Goal: Obtain resource: Obtain resource

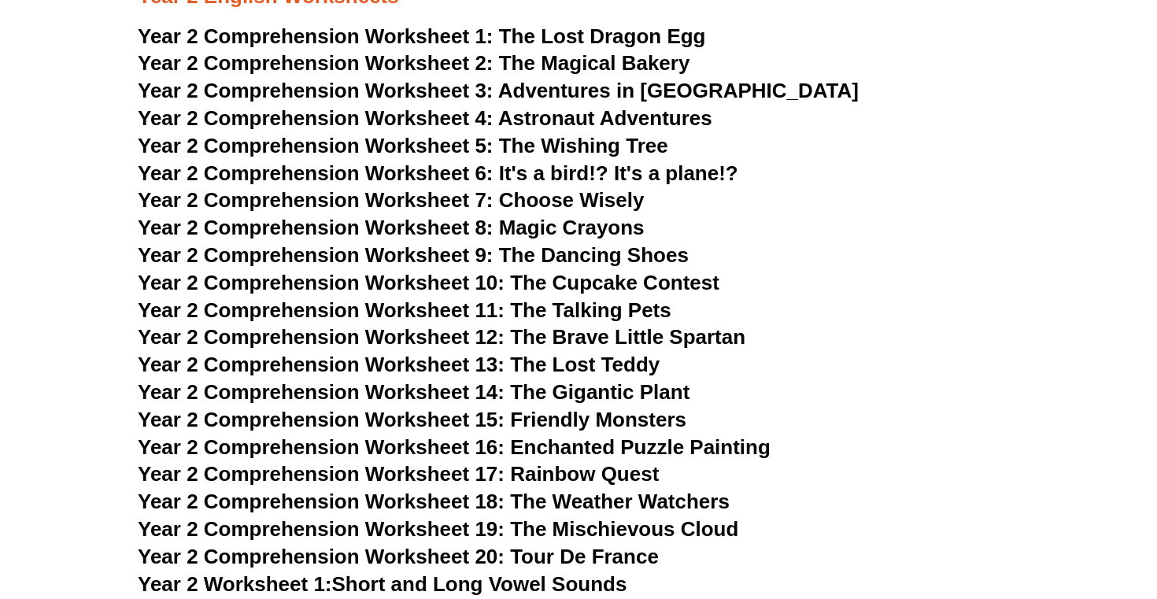
scroll to position [3310, 0]
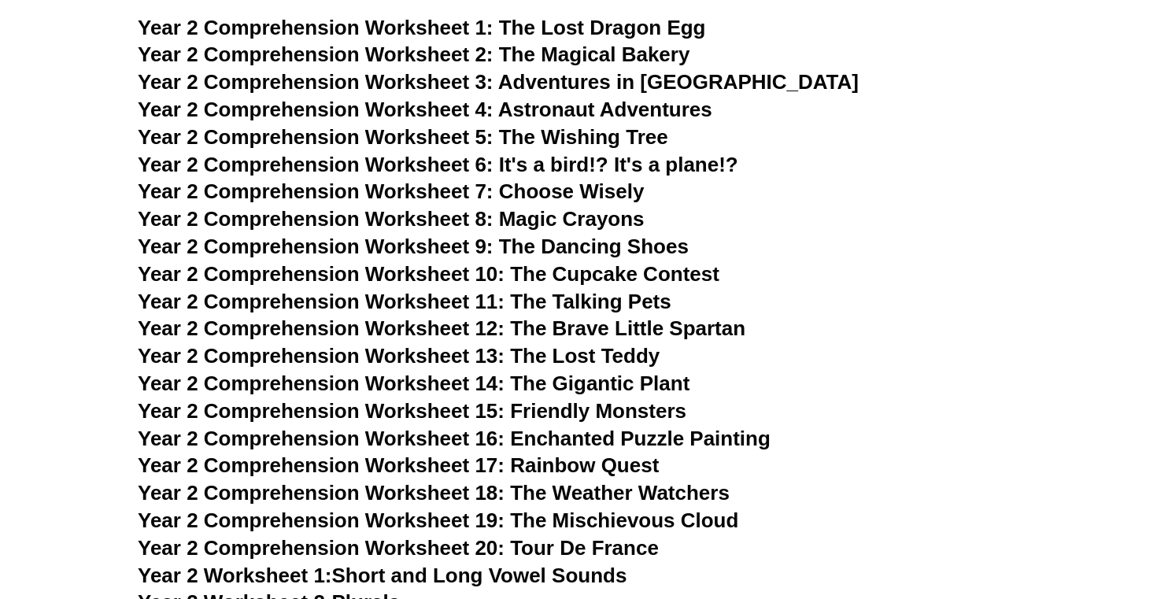
click at [710, 179] on h3 "Year 2 Comprehension Worksheet 7: Choose Wisely" at bounding box center [578, 192] width 881 height 27
click at [691, 157] on span "Year 2 Comprehension Worksheet 6: It's a bird!? It's a plane!?" at bounding box center [438, 165] width 600 height 24
click at [578, 226] on span "Year 2 Comprehension Worksheet 8: Magic Crayons" at bounding box center [391, 219] width 507 height 24
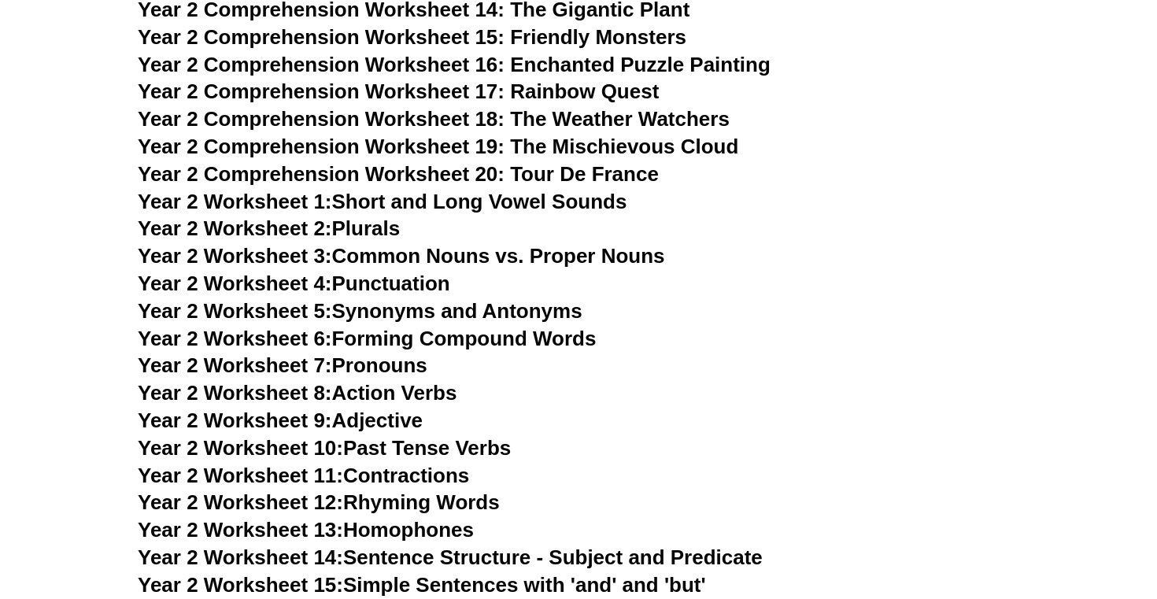
scroll to position [3693, 0]
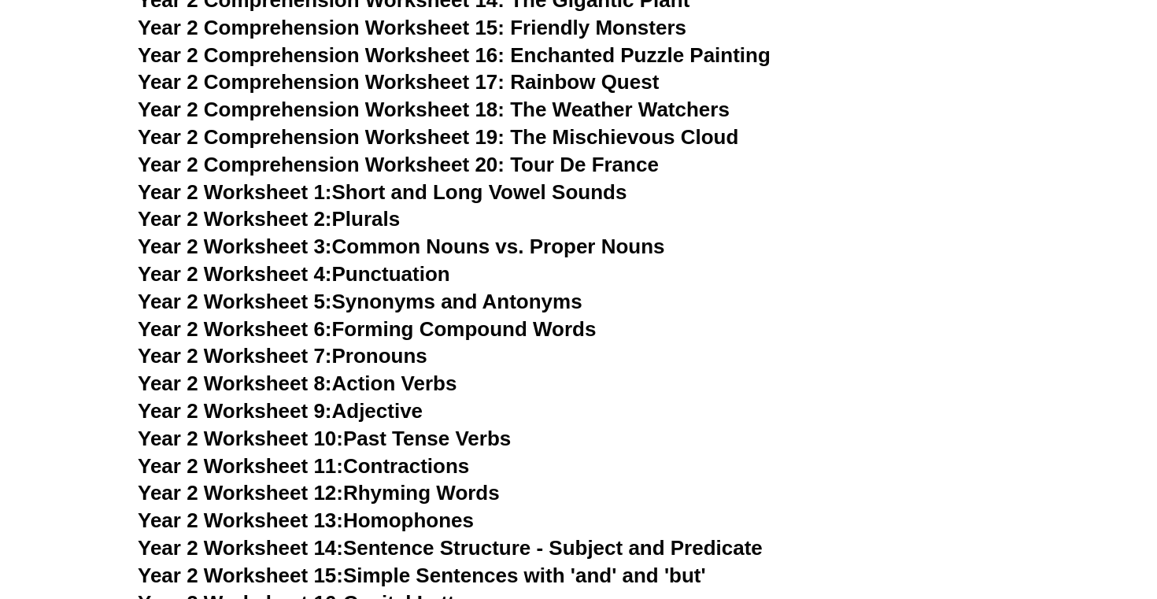
click at [630, 237] on link "Year 2 Worksheet 3: Common Nouns vs. Proper Nouns" at bounding box center [401, 246] width 527 height 24
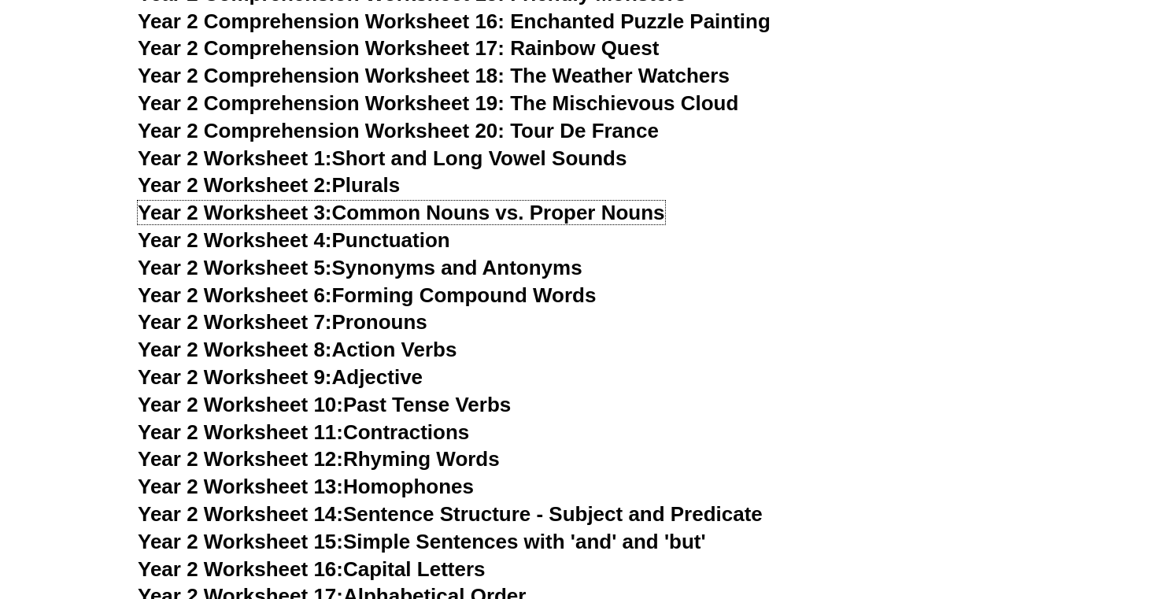
scroll to position [3728, 0]
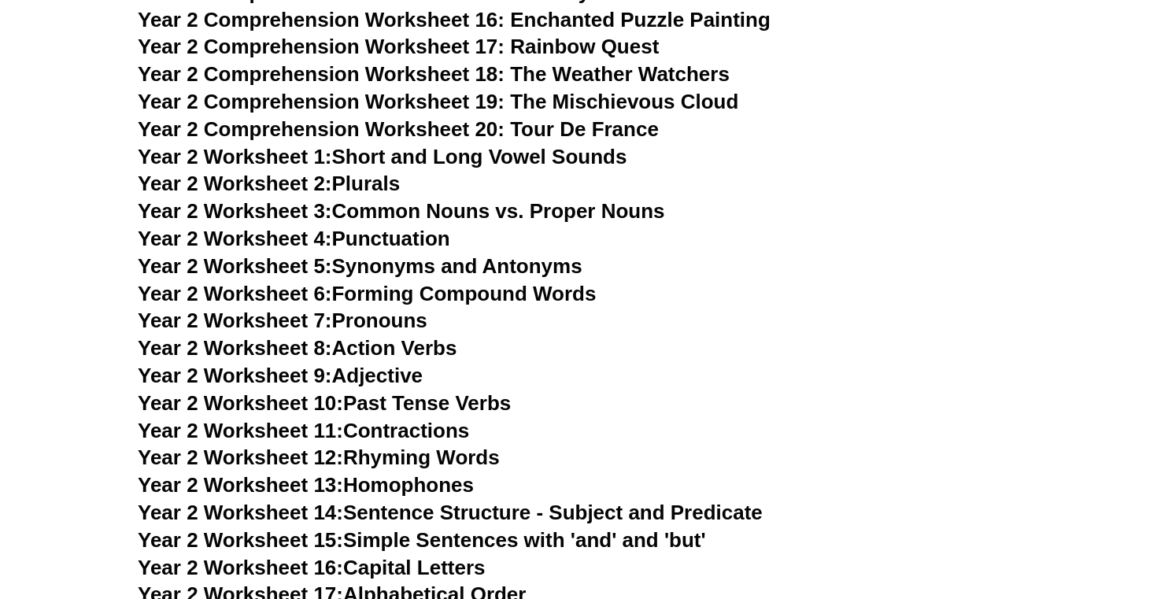
click at [426, 402] on link "Year 2 Worksheet 10: Past Tense Verbs" at bounding box center [324, 403] width 373 height 24
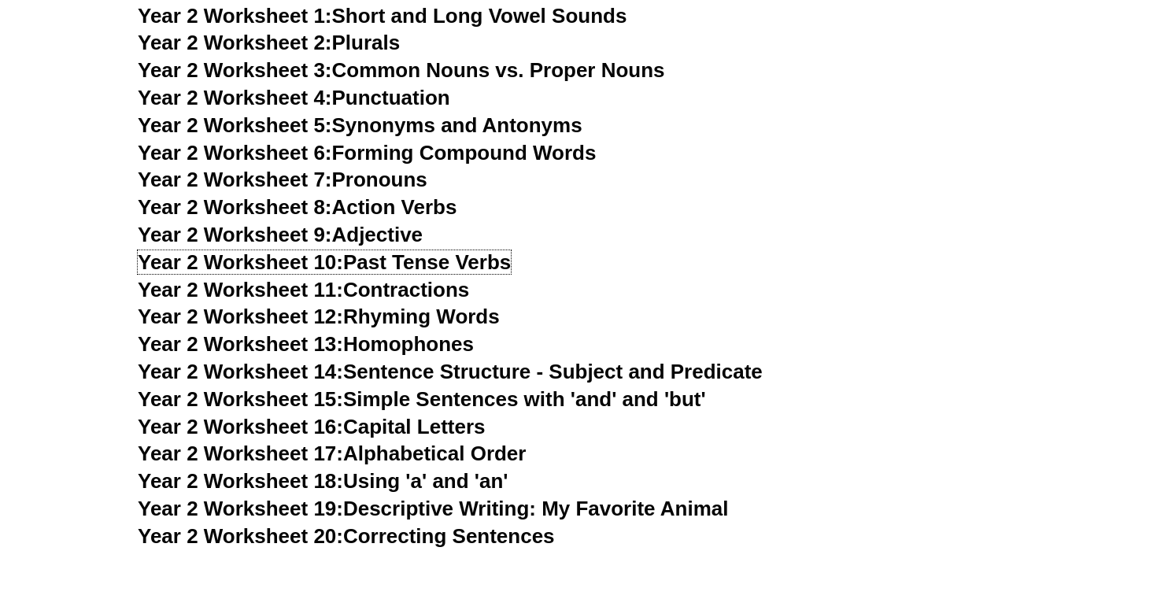
scroll to position [3870, 0]
click at [417, 180] on link "Year 2 Worksheet 7: Pronouns" at bounding box center [283, 179] width 290 height 24
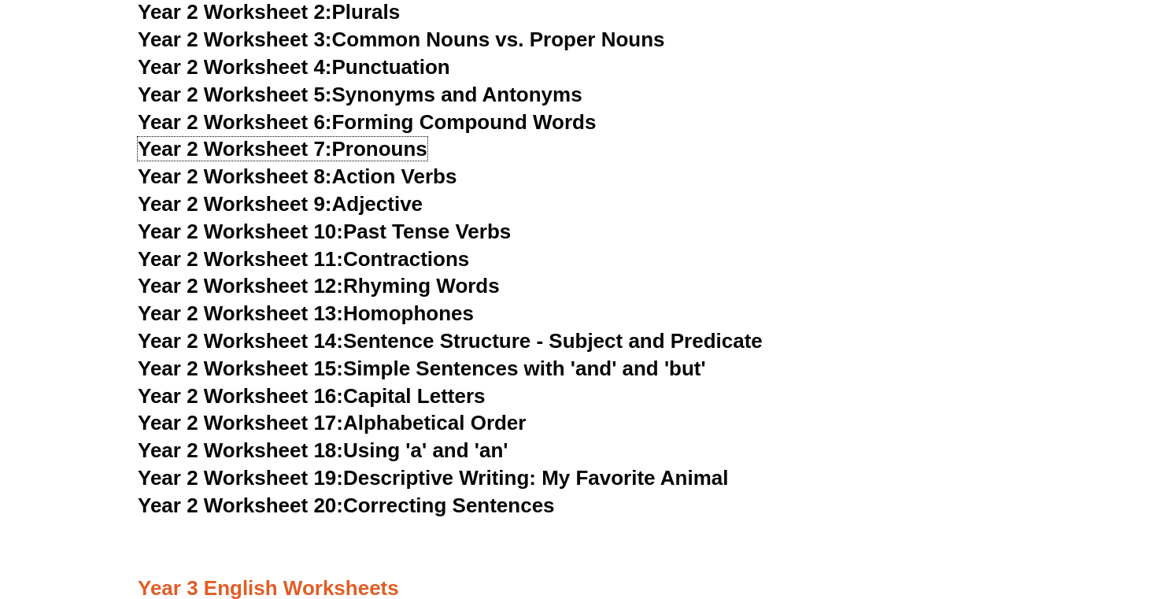
scroll to position [3899, 0]
click at [482, 286] on link "Year 2 Worksheet 12: Rhyming Words" at bounding box center [319, 287] width 362 height 24
click at [408, 204] on link "Year 2 Worksheet 9: Adjective" at bounding box center [280, 205] width 285 height 24
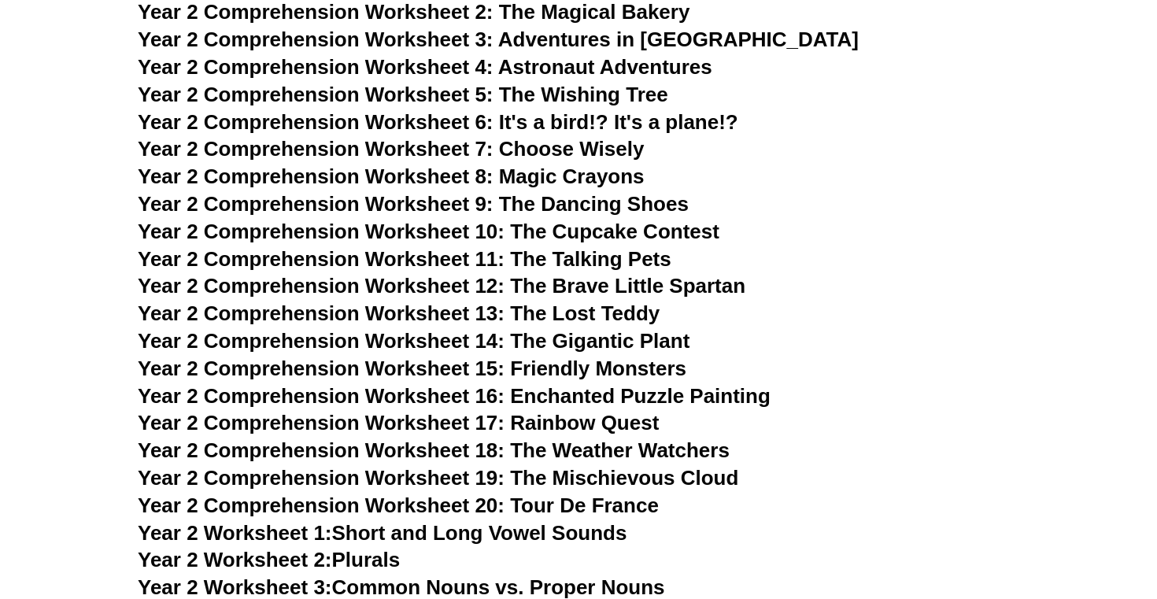
scroll to position [3346, 0]
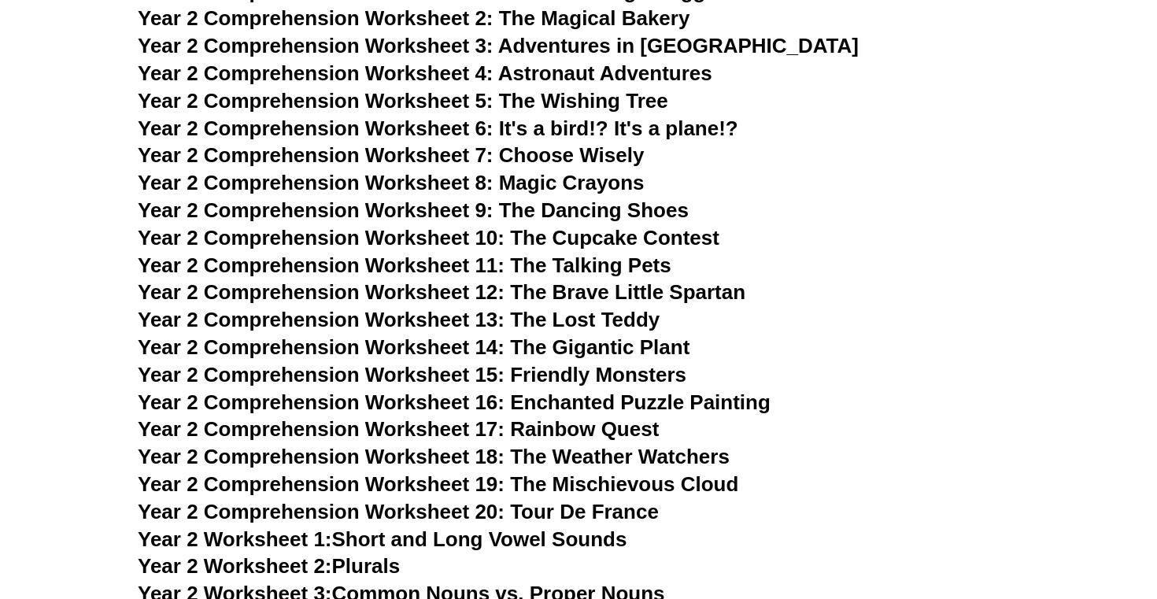
click at [577, 72] on span "Astronaut Adventures" at bounding box center [605, 73] width 214 height 24
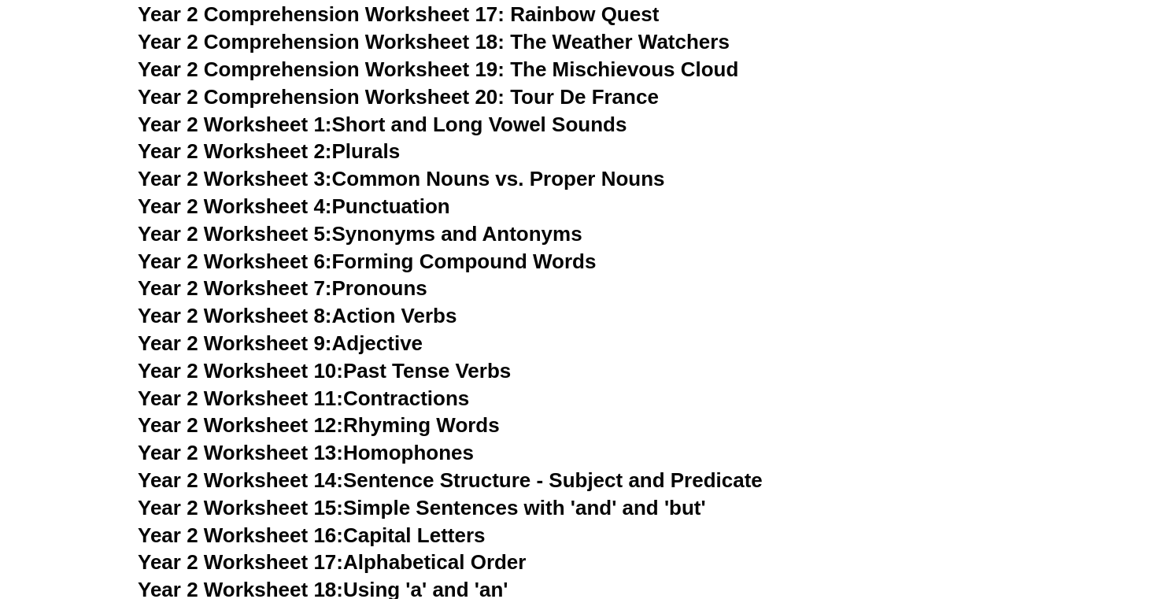
scroll to position [3765, 0]
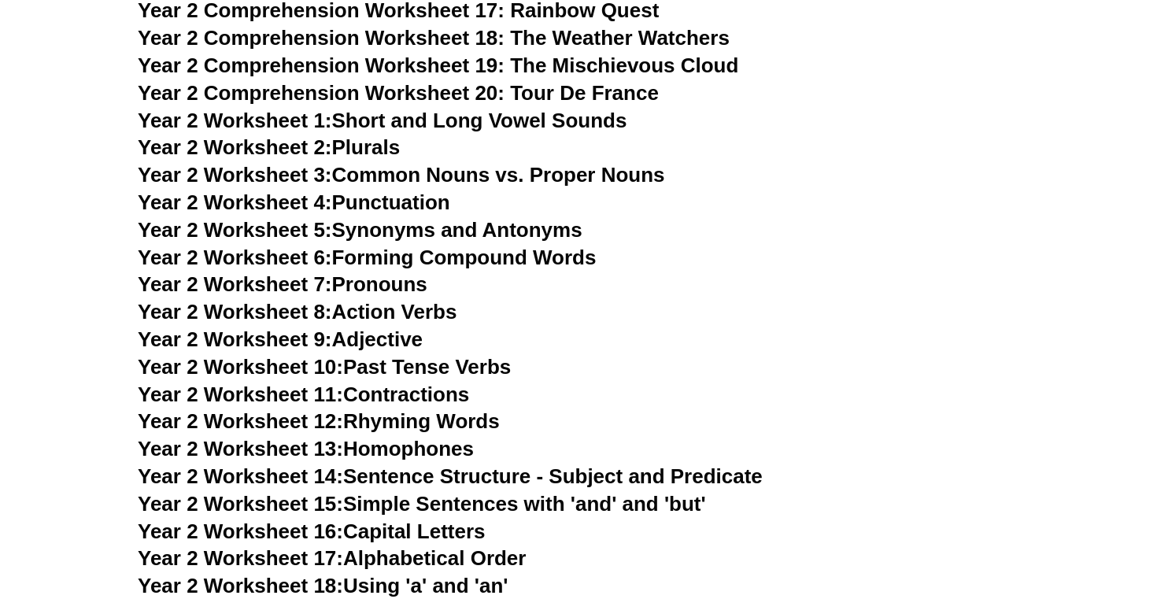
click at [545, 176] on link "Year 2 Worksheet 3: Common Nouns vs. Proper Nouns" at bounding box center [401, 175] width 527 height 24
